Goal: Find specific page/section: Find specific page/section

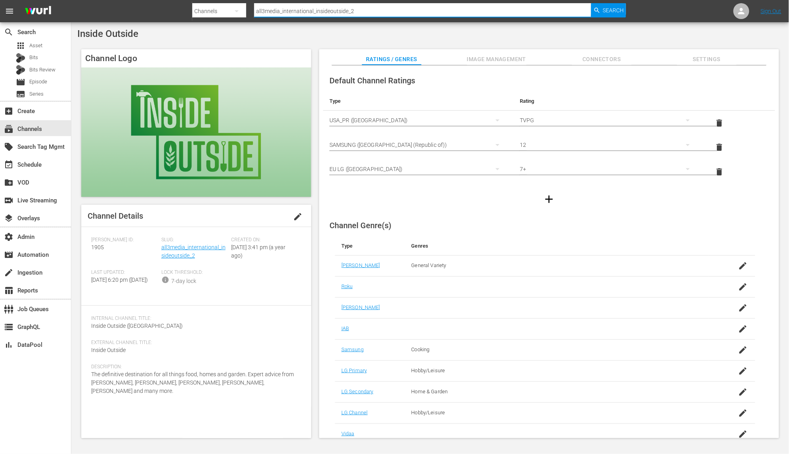
drag, startPoint x: 364, startPoint y: 13, endPoint x: 184, endPoint y: 10, distance: 179.7
click at [184, 10] on nav "menu Search By Channels Search ID, Title, Description, Keywords, or Category al…" at bounding box center [394, 11] width 789 height 22
type input "gfn"
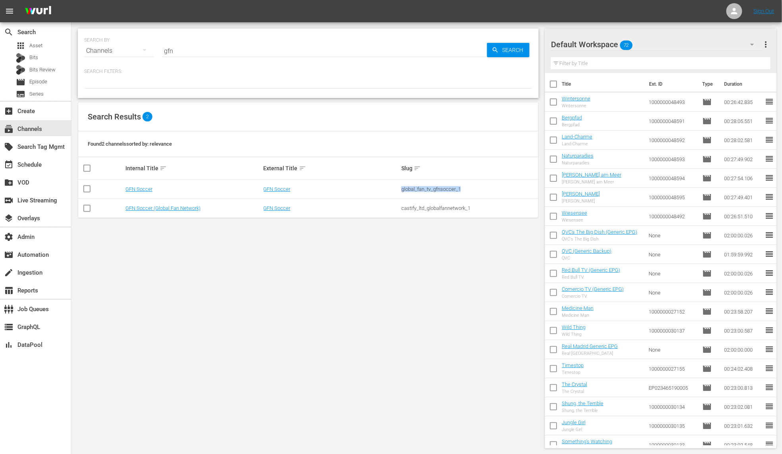
drag, startPoint x: 464, startPoint y: 188, endPoint x: 394, endPoint y: 189, distance: 69.4
click at [394, 189] on tr "GFN Soccer GFN Soccer global_fan_tv_gfnsoccer_1" at bounding box center [308, 189] width 460 height 19
copy tr "global_fan_tv_gfnsoccer_1"
drag, startPoint x: 467, startPoint y: 210, endPoint x: 406, endPoint y: 211, distance: 60.3
click at [406, 211] on div "castify_ltd_globalfannetwork_1" at bounding box center [469, 208] width 136 height 6
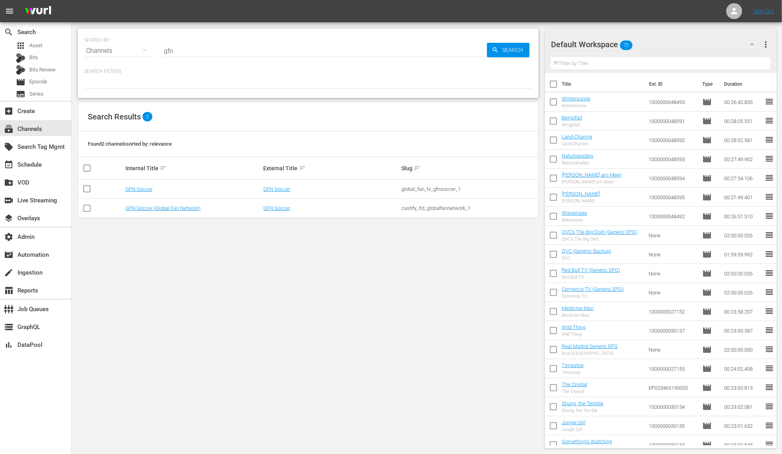
click at [457, 211] on div "castify_ltd_globalfannetwork_1" at bounding box center [469, 208] width 136 height 6
drag, startPoint x: 475, startPoint y: 211, endPoint x: 402, endPoint y: 211, distance: 72.6
click at [402, 211] on div "castify_ltd_globalfannetwork_1" at bounding box center [469, 208] width 136 height 6
copy div "castify_ltd_globalfannetwork_1"
click at [277, 190] on link "GFN Soccer" at bounding box center [276, 189] width 27 height 6
